Goal: Task Accomplishment & Management: Manage account settings

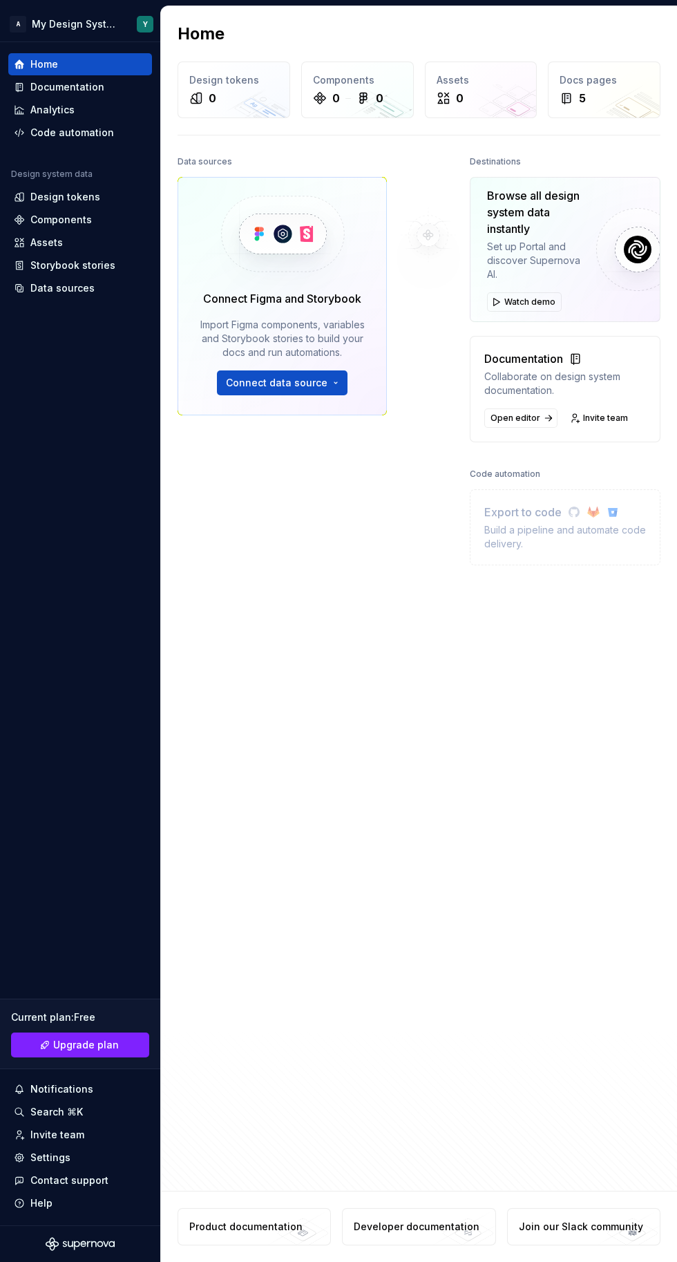
click at [44, 1162] on div "Settings" at bounding box center [50, 1158] width 40 height 14
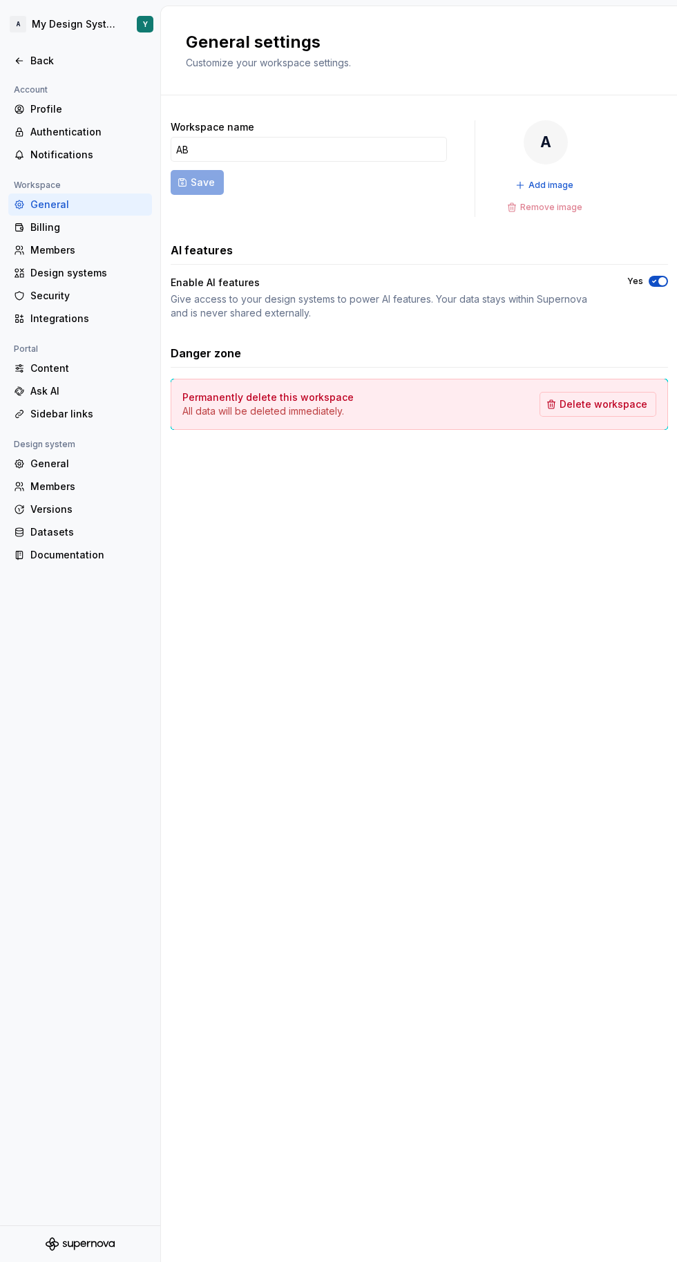
click at [40, 106] on div "Profile" at bounding box center [88, 109] width 116 height 14
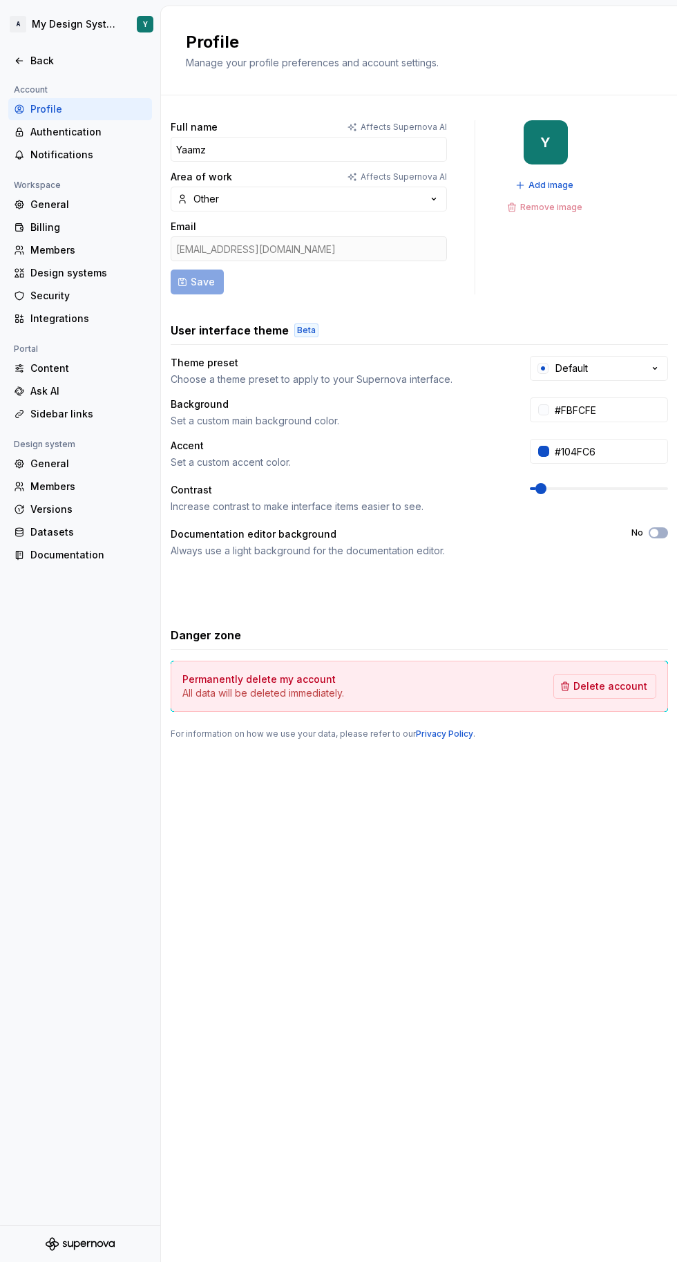
click at [618, 685] on span "Delete account" at bounding box center [611, 686] width 74 height 14
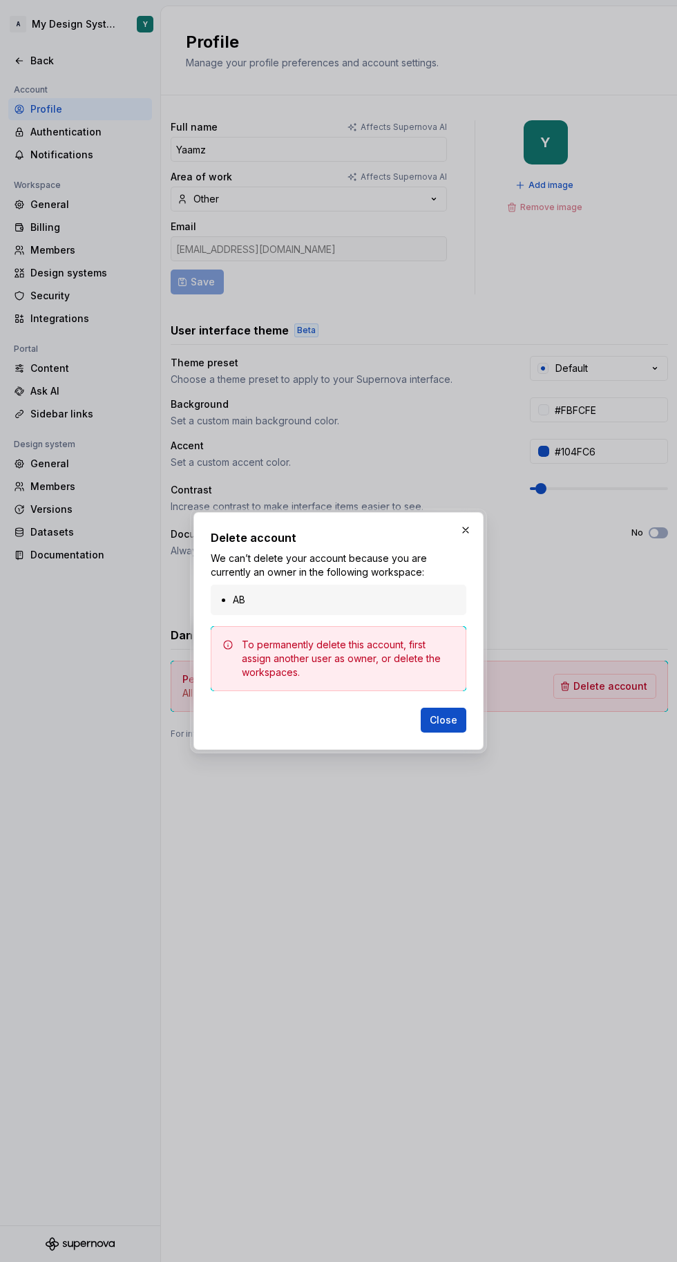
click at [454, 722] on span "Close" at bounding box center [444, 720] width 28 height 14
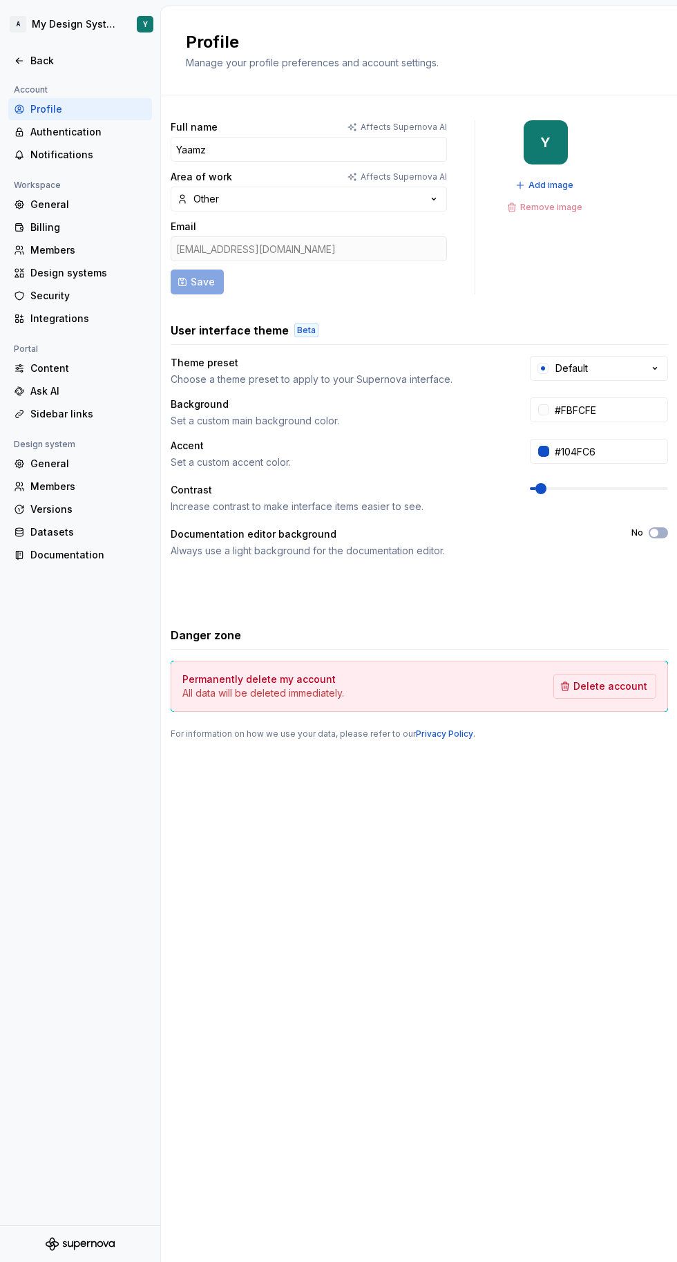
click at [35, 273] on div "Design systems" at bounding box center [88, 273] width 116 height 14
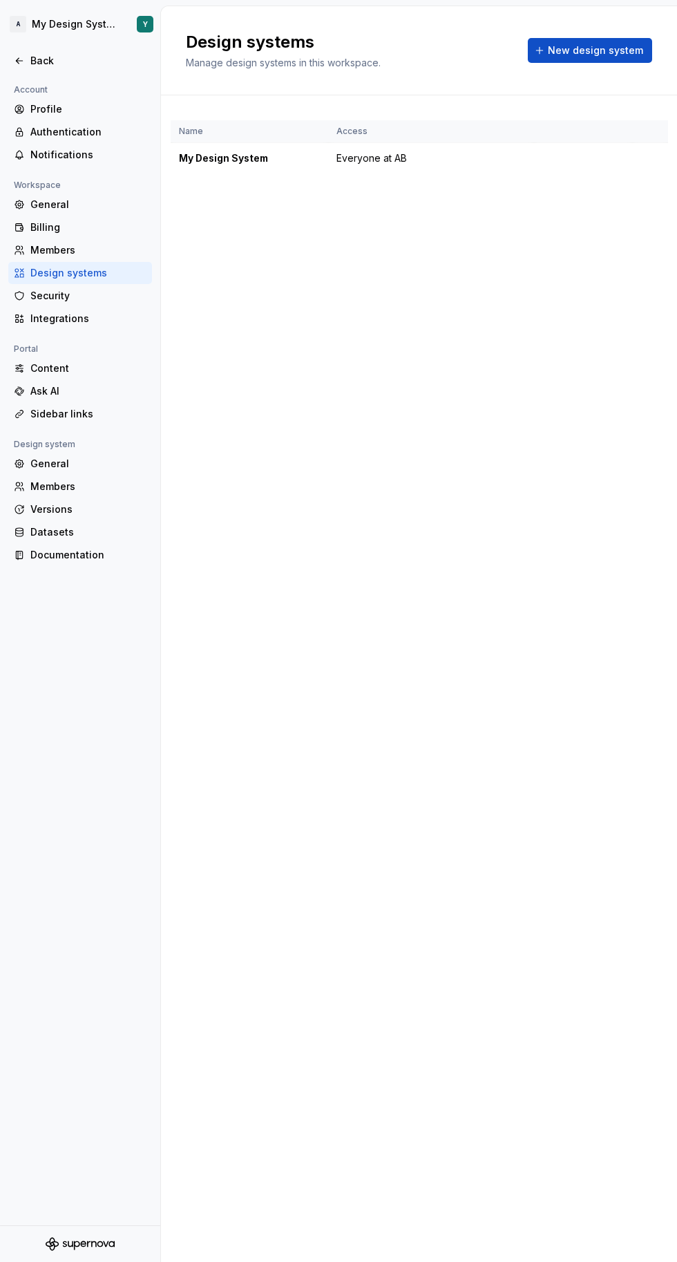
click at [32, 211] on div "General" at bounding box center [88, 205] width 116 height 14
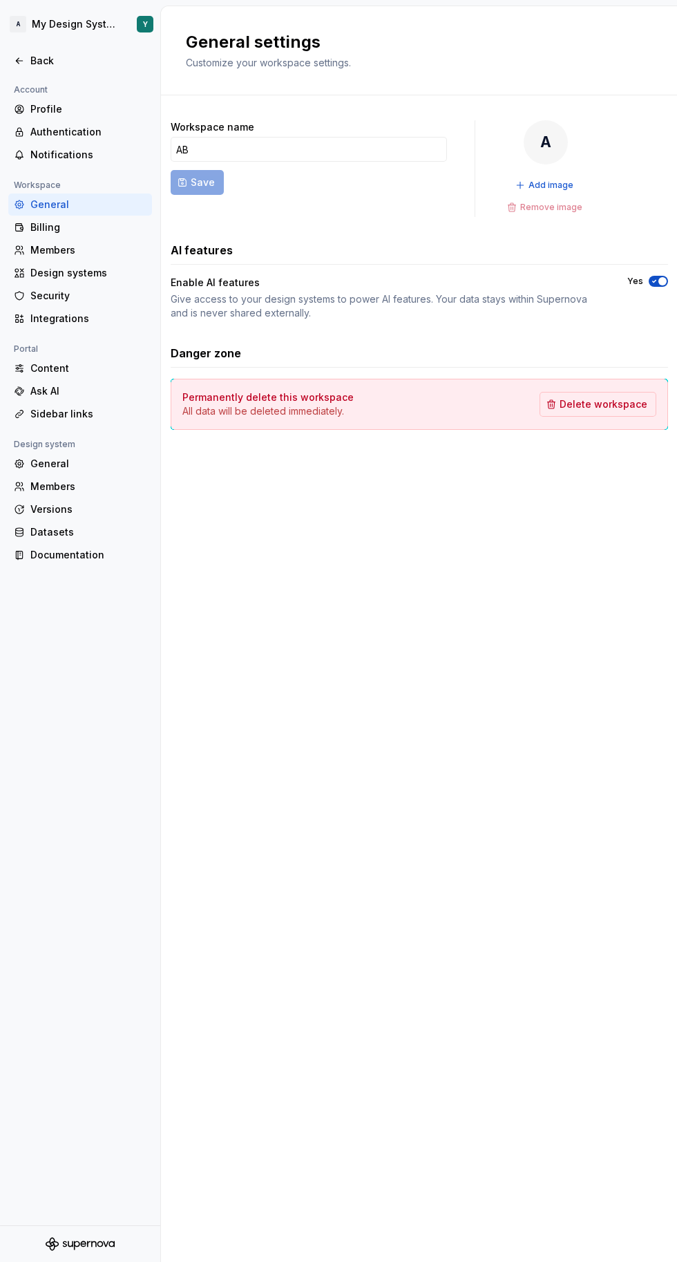
click at [632, 405] on span "Delete workspace" at bounding box center [604, 404] width 88 height 14
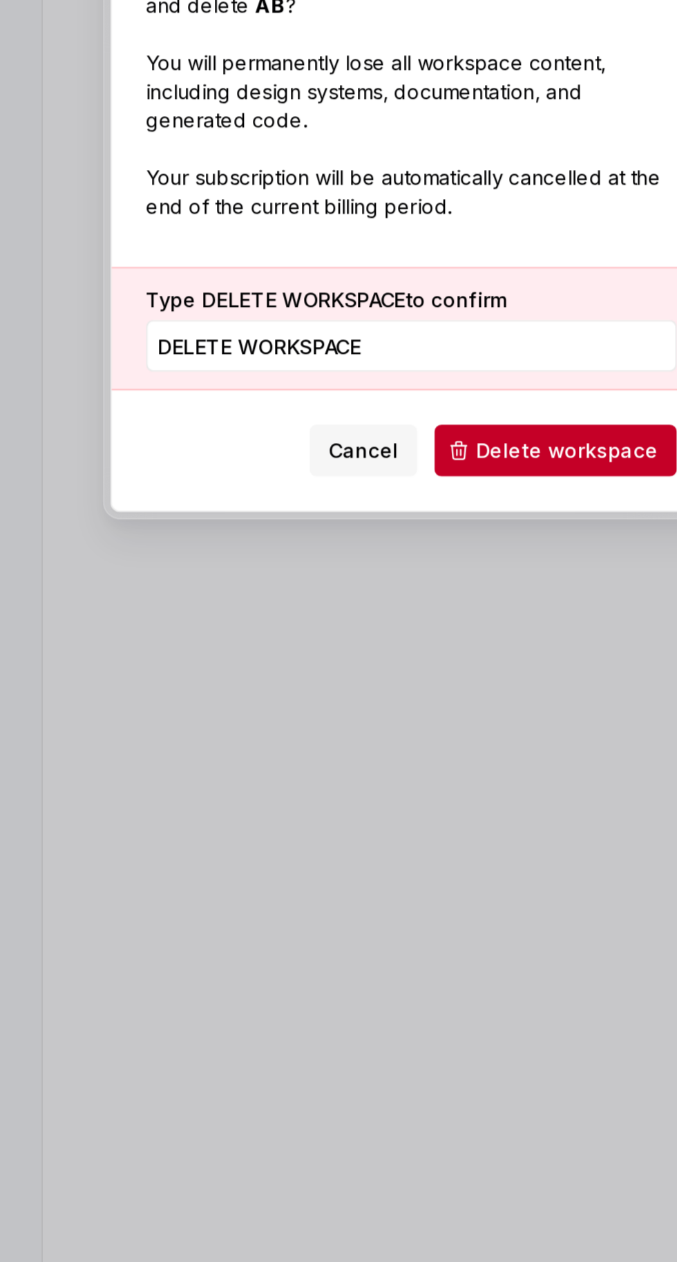
type input "DELETE WORKSPACE"
click at [430, 761] on button "Delete workspace" at bounding box center [408, 753] width 117 height 25
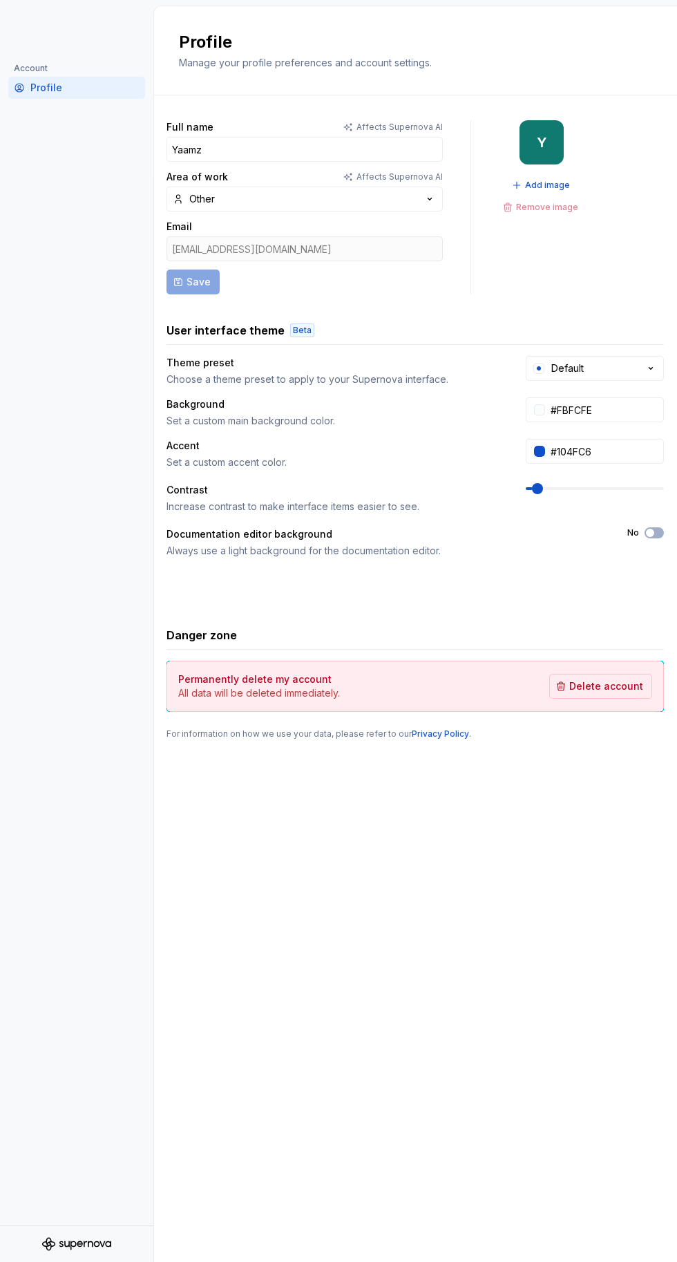
click at [588, 688] on span "Delete account" at bounding box center [606, 686] width 74 height 14
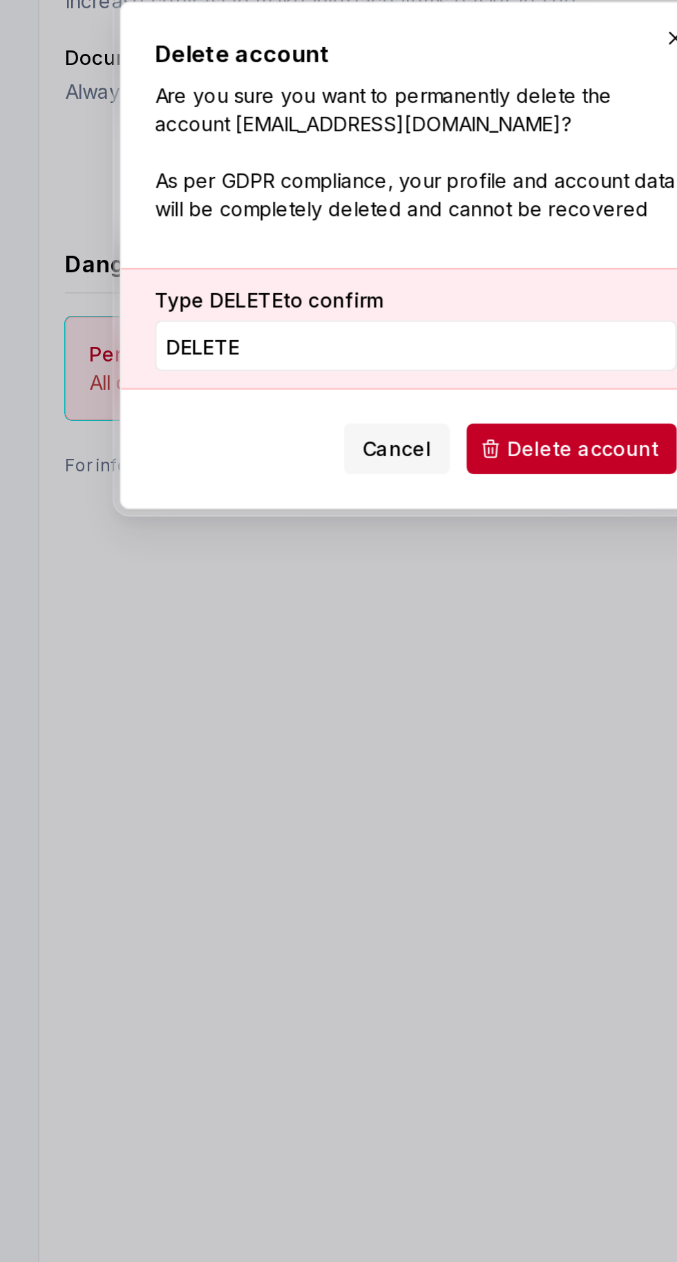
type input "DELETE"
click at [423, 721] on span "Delete account" at bounding box center [421, 726] width 74 height 14
